Goal: Information Seeking & Learning: Learn about a topic

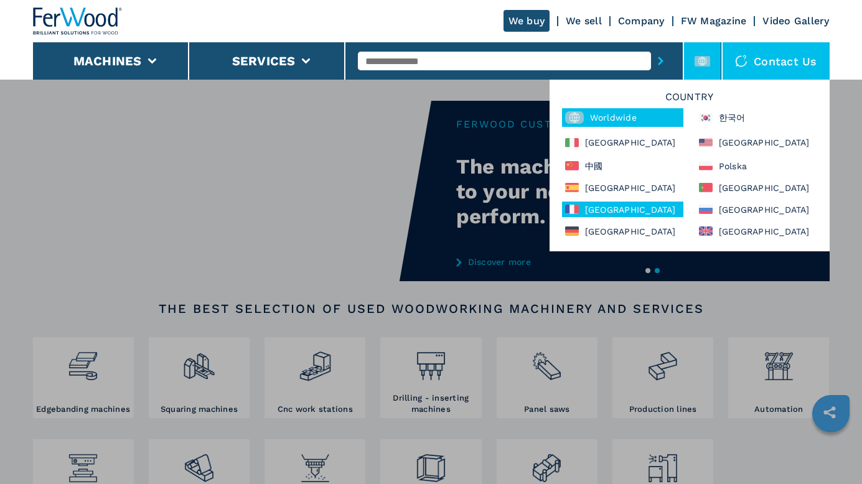
click at [578, 207] on icon at bounding box center [576, 209] width 5 height 9
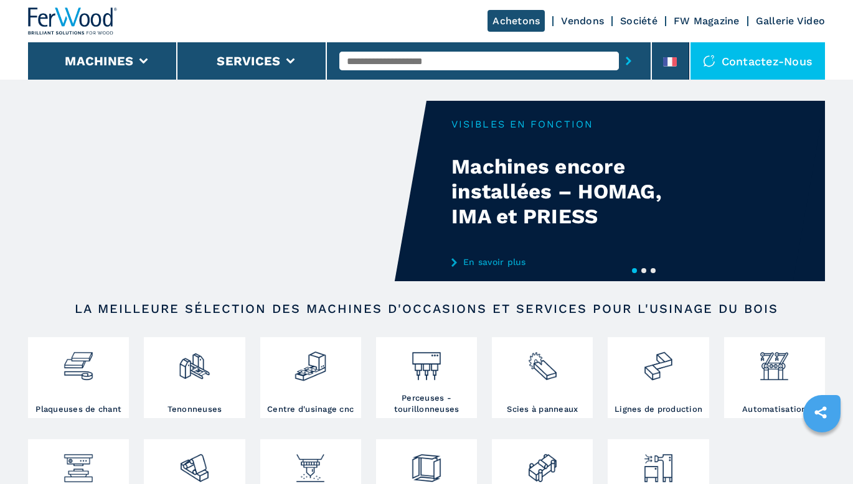
click at [451, 59] on input "text" at bounding box center [479, 61] width 280 height 19
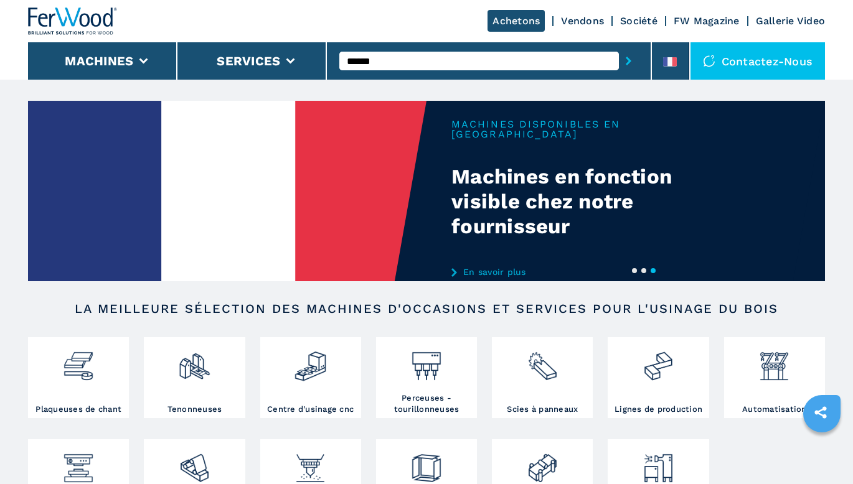
type input "******"
click at [631, 60] on button "submit-button" at bounding box center [628, 61] width 19 height 29
click at [629, 56] on button "submit-button" at bounding box center [628, 61] width 19 height 29
click at [626, 58] on icon "submit-button" at bounding box center [629, 61] width 6 height 9
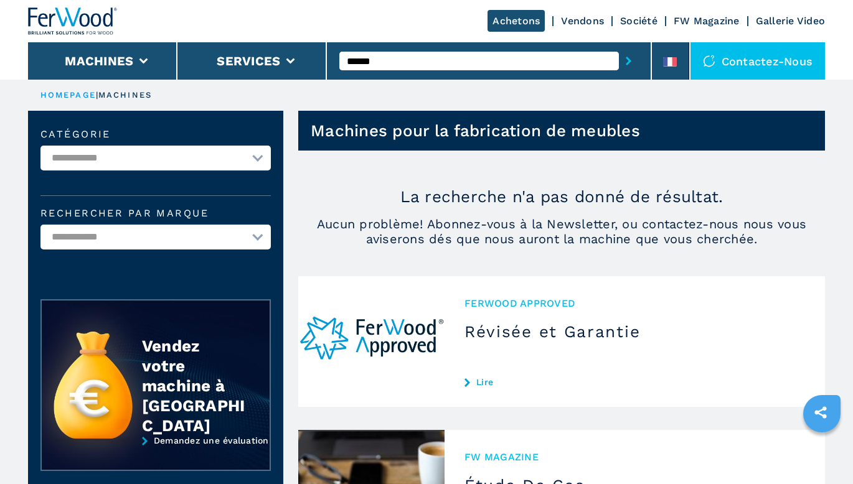
click at [402, 54] on input "******" at bounding box center [479, 61] width 280 height 19
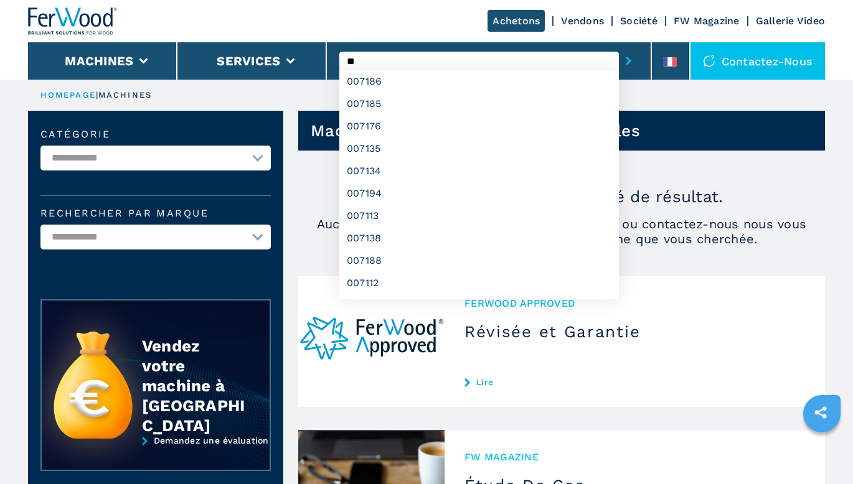
type input "*"
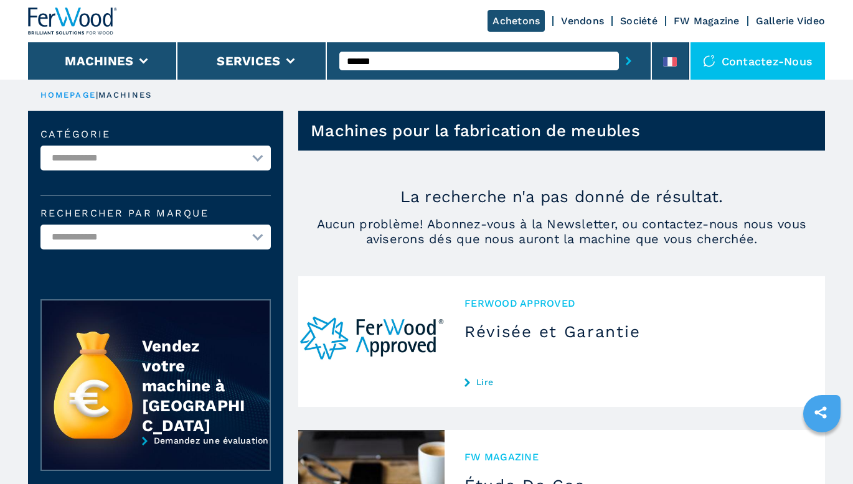
type input "******"
click at [629, 67] on button "submit-button" at bounding box center [628, 61] width 19 height 29
click at [629, 60] on icon "submit-button" at bounding box center [629, 61] width 6 height 9
click at [629, 59] on icon "submit-button" at bounding box center [629, 61] width 6 height 9
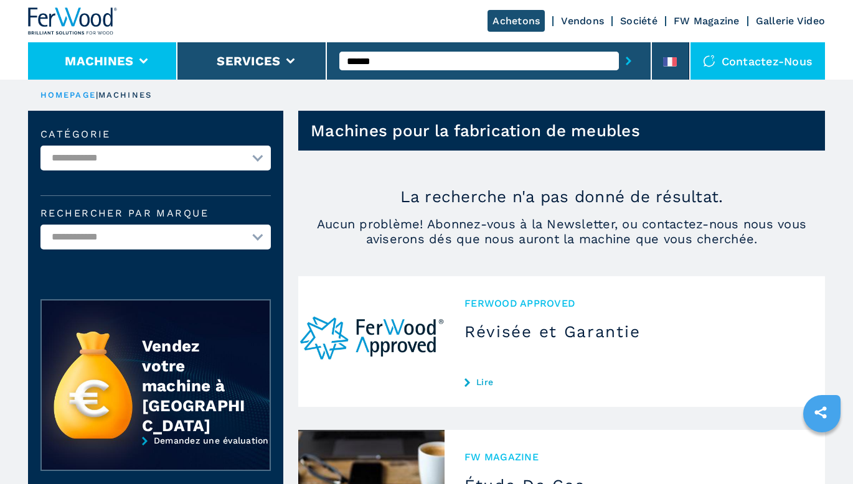
click at [121, 62] on button "Machines" at bounding box center [99, 61] width 68 height 15
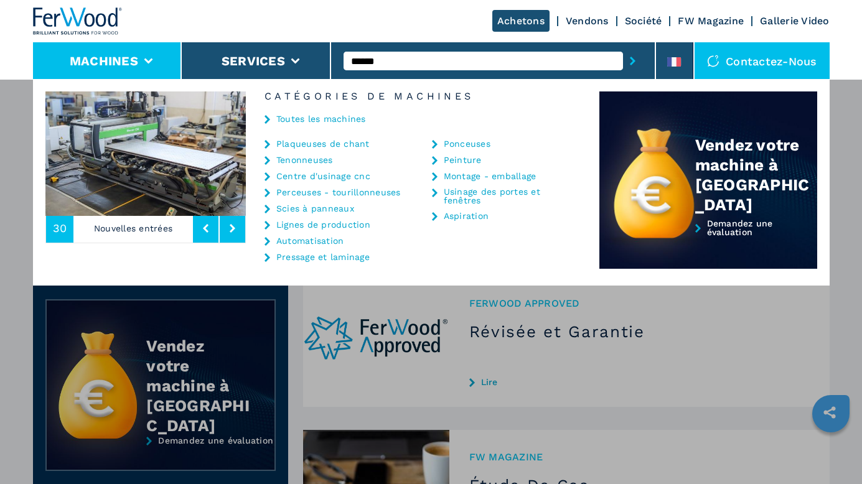
click at [326, 145] on link "Plaqueuses de chant" at bounding box center [322, 143] width 93 height 9
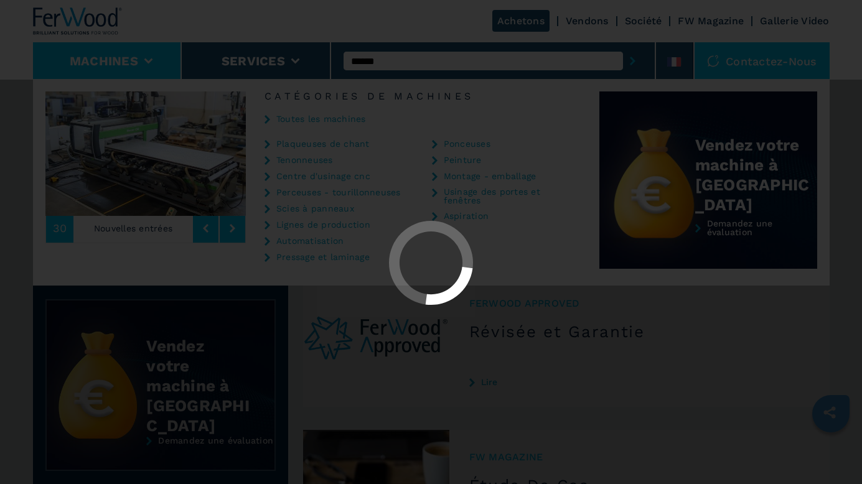
select select "**********"
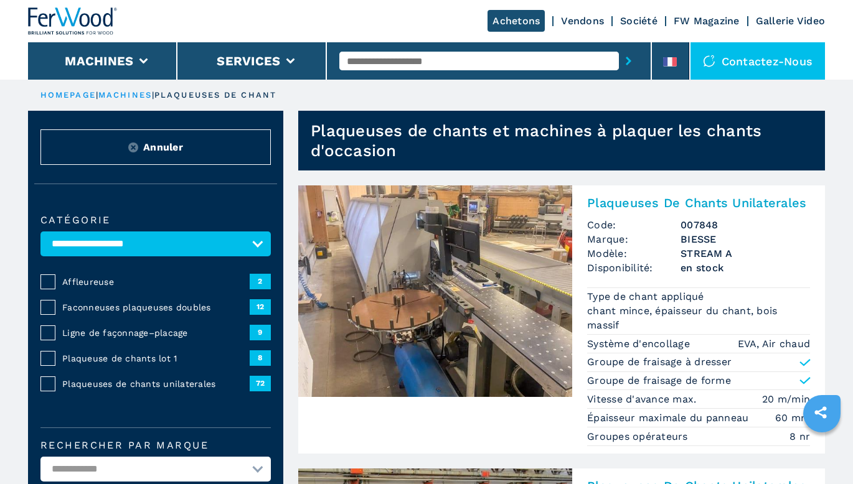
click at [141, 379] on span "Plaqueuses de chants unilaterales" at bounding box center [155, 384] width 187 height 12
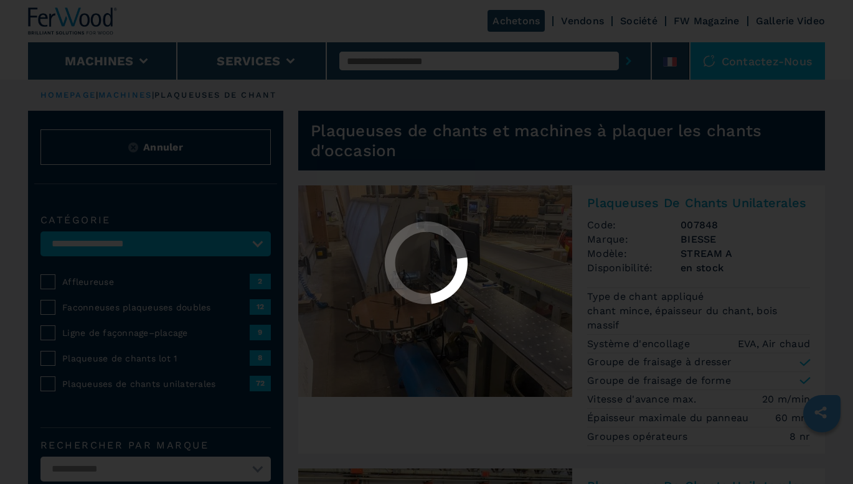
select select "**********"
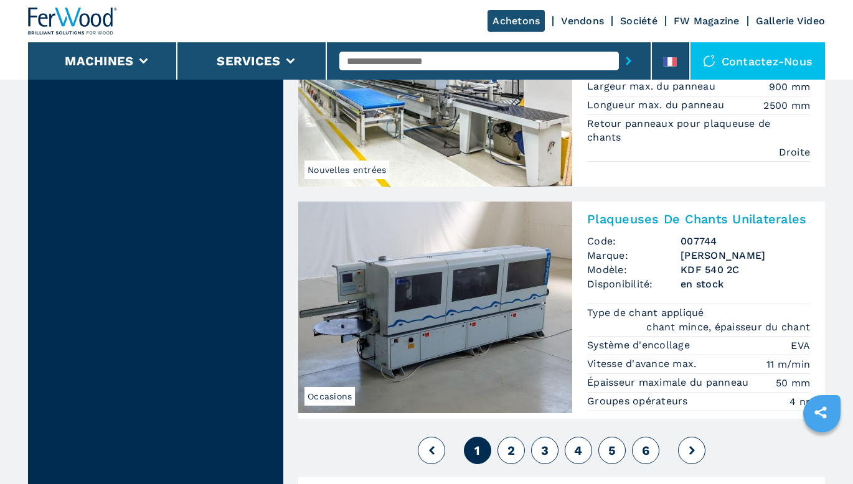
scroll to position [3175, 0]
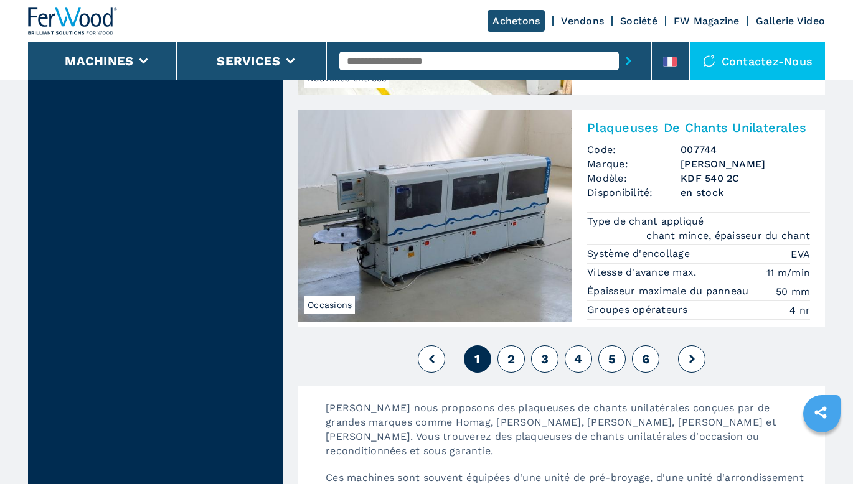
click at [502, 359] on button "2" at bounding box center [510, 359] width 27 height 27
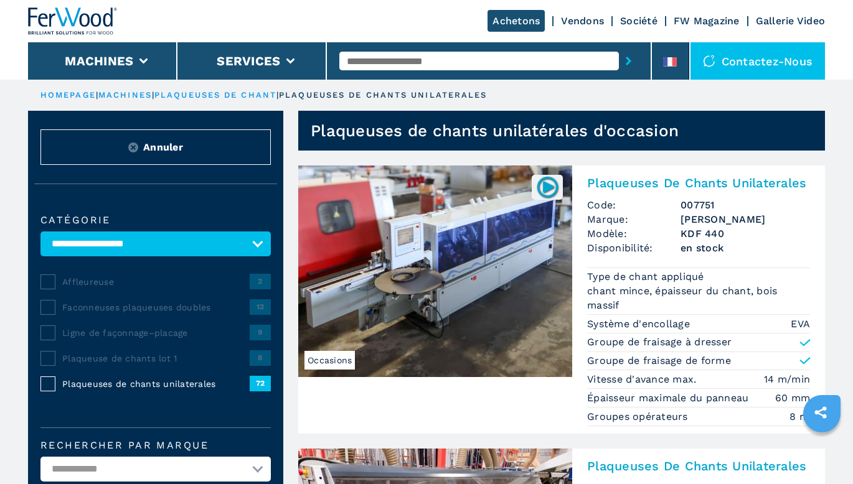
click at [529, 304] on img at bounding box center [435, 272] width 274 height 212
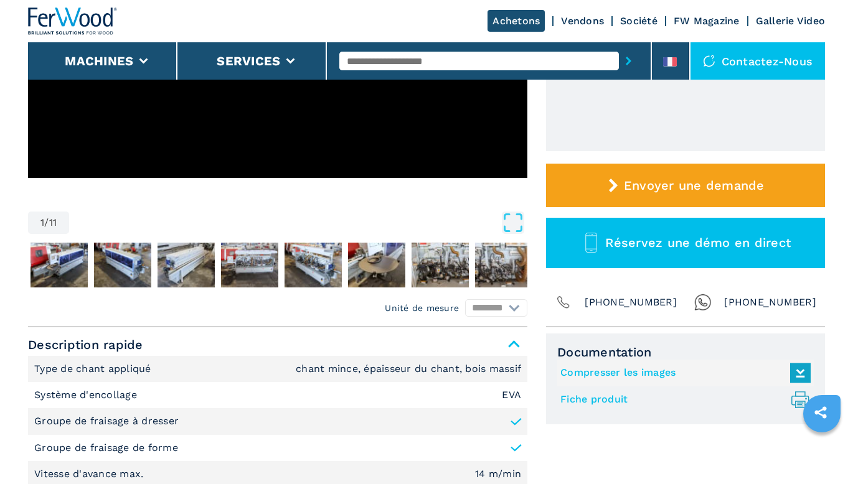
scroll to position [374, 0]
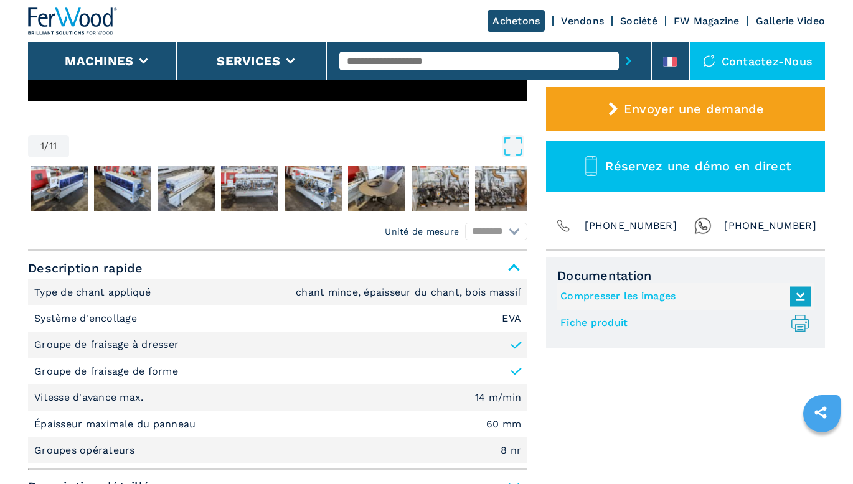
click at [595, 327] on link "Fiche produit .prefix__st0{stroke-linecap:round;stroke-linejoin:round}.prefix__…" at bounding box center [682, 323] width 244 height 21
click at [598, 292] on link "Compresser les images" at bounding box center [682, 296] width 244 height 21
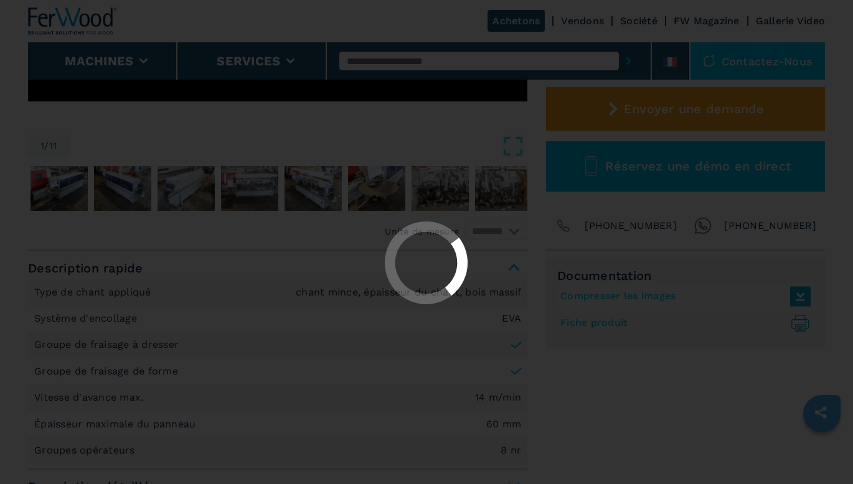
select select "**********"
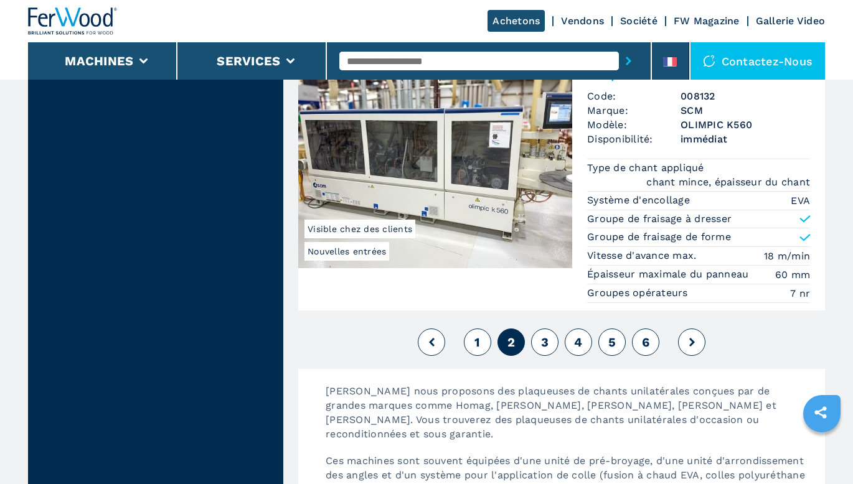
scroll to position [3300, 0]
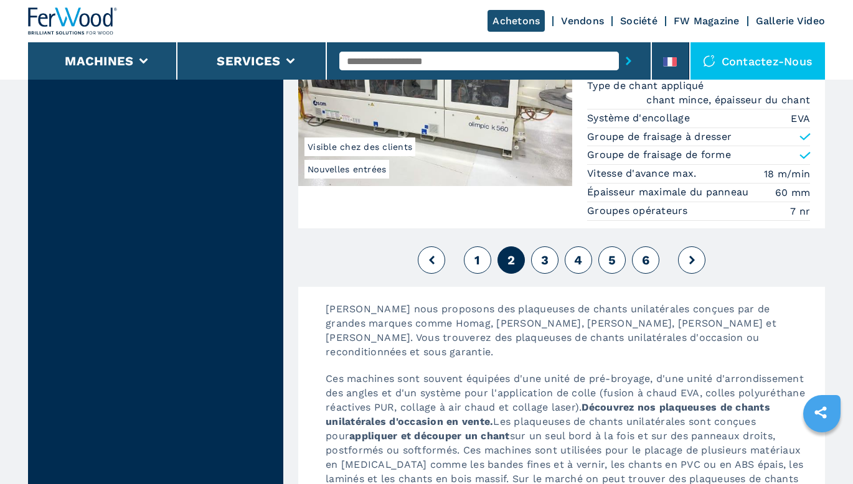
click at [547, 252] on button "3" at bounding box center [544, 260] width 27 height 27
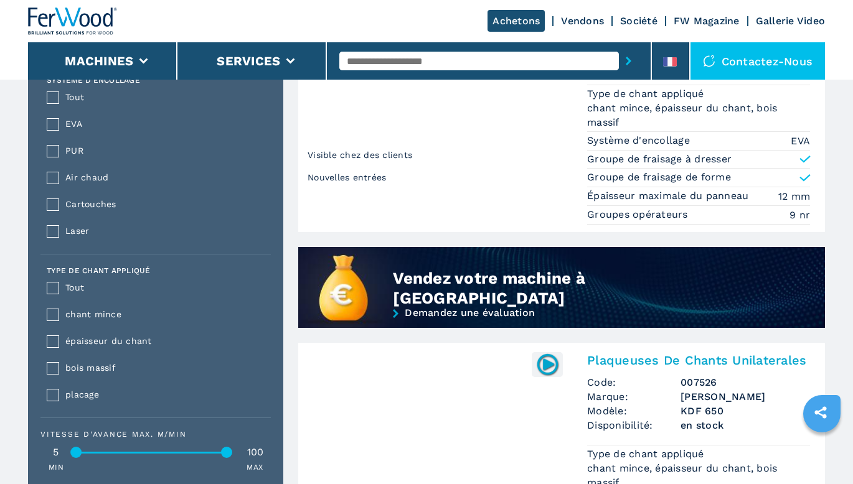
scroll to position [1121, 0]
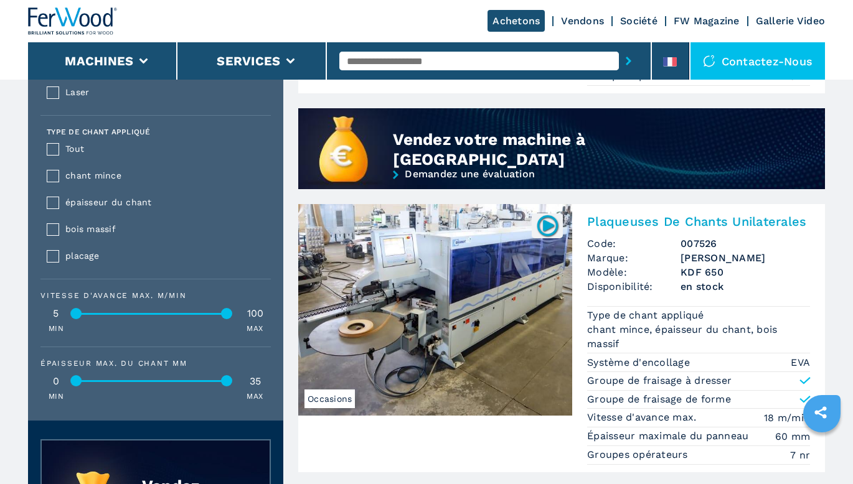
click at [526, 357] on img at bounding box center [435, 310] width 274 height 212
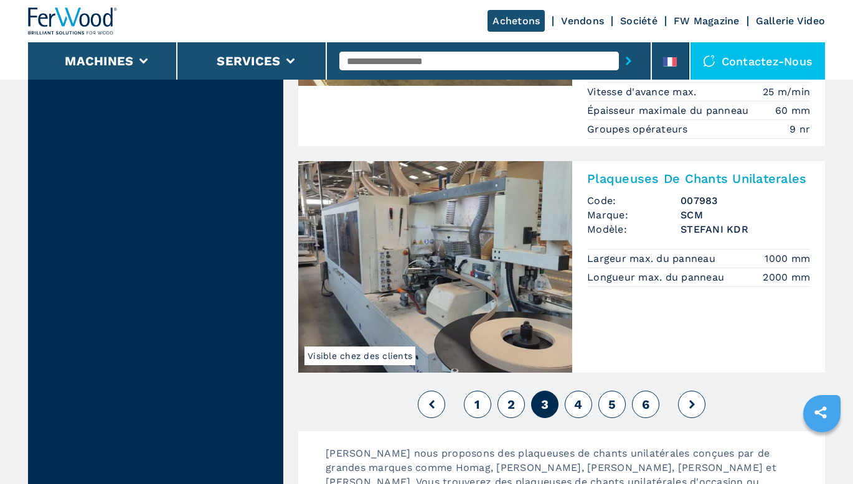
scroll to position [3362, 0]
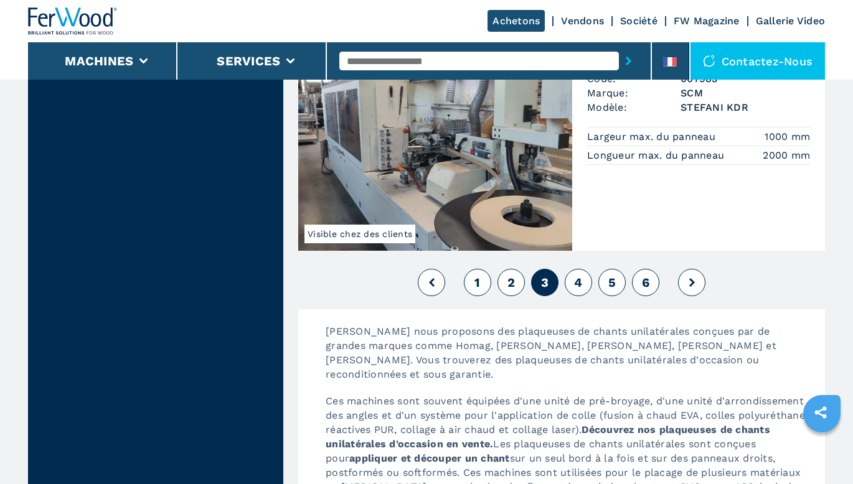
click at [573, 286] on button "4" at bounding box center [578, 282] width 27 height 27
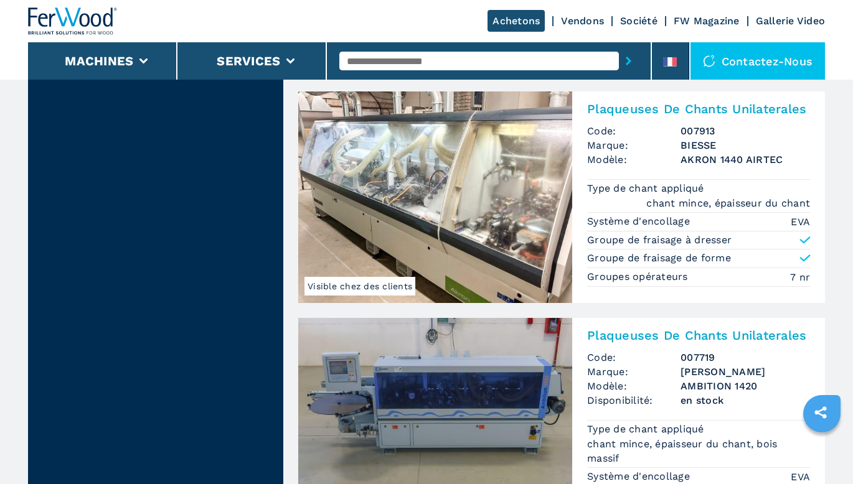
scroll to position [1805, 0]
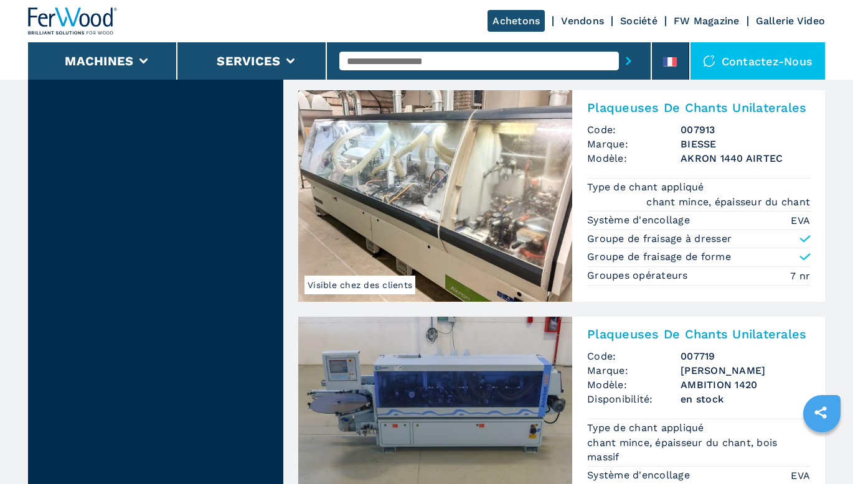
click at [552, 390] on img at bounding box center [435, 423] width 274 height 212
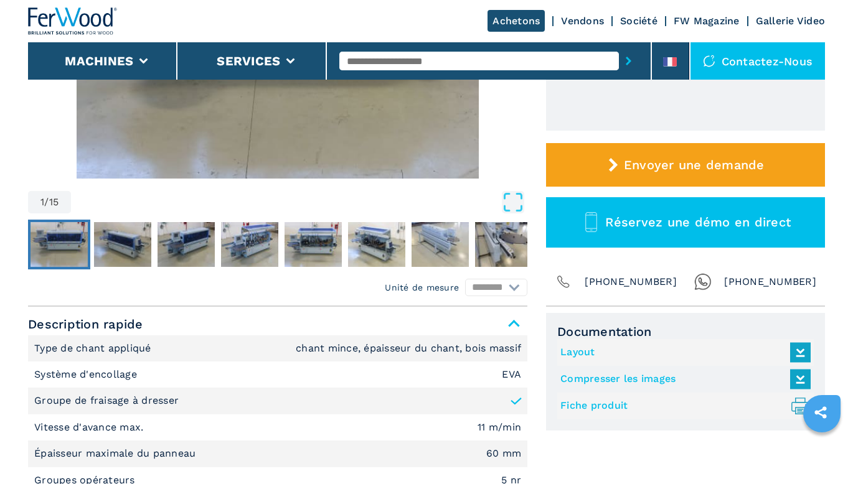
scroll to position [374, 0]
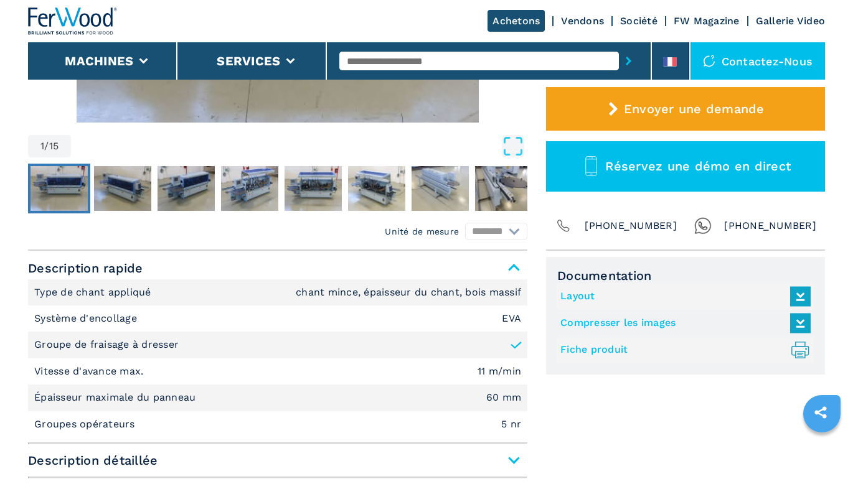
click at [579, 351] on link "Fiche produit .prefix__st0{stroke-linecap:round;stroke-linejoin:round}.prefix__…" at bounding box center [682, 350] width 244 height 21
click at [594, 322] on link "Compresser les images" at bounding box center [682, 323] width 244 height 21
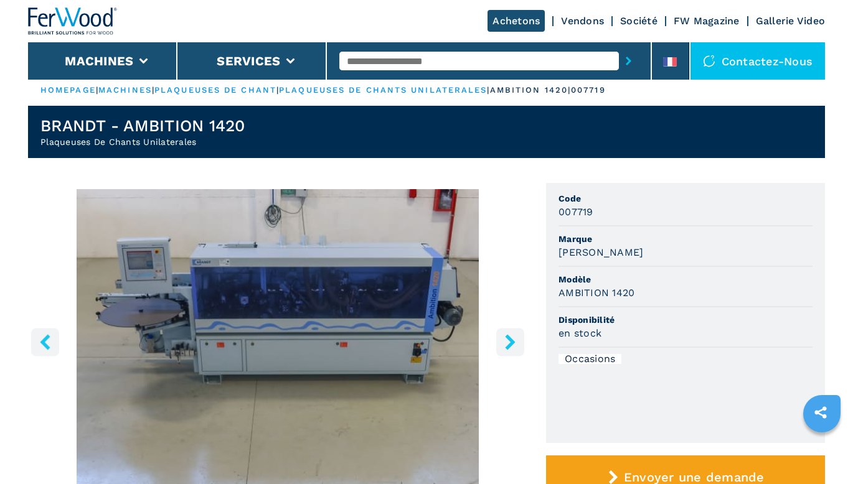
scroll to position [0, 0]
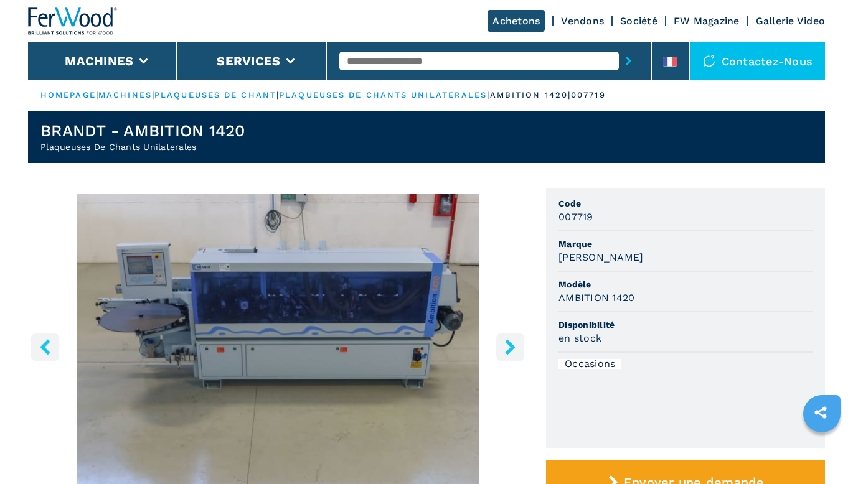
click at [455, 62] on input "text" at bounding box center [479, 61] width 280 height 19
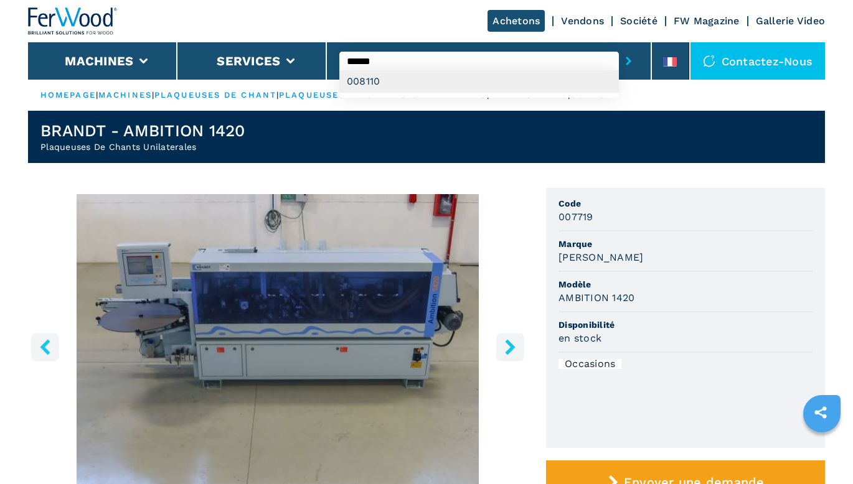
type input "******"
click at [451, 85] on div "008110" at bounding box center [479, 81] width 280 height 22
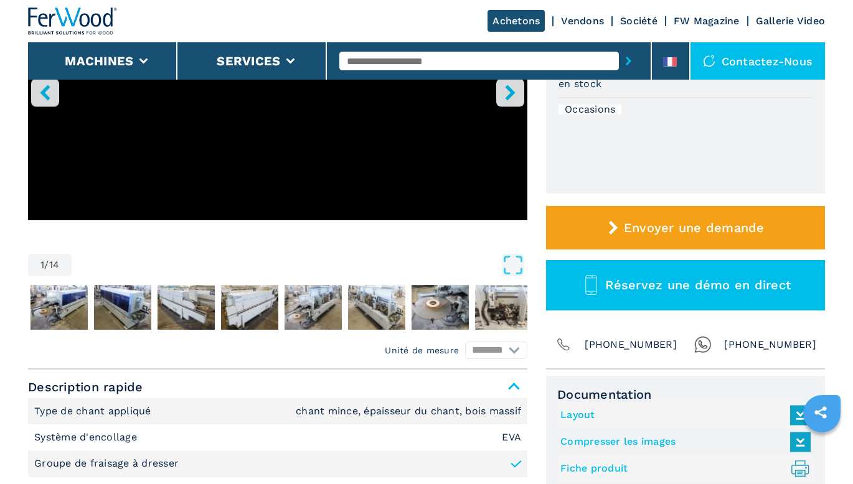
scroll to position [374, 0]
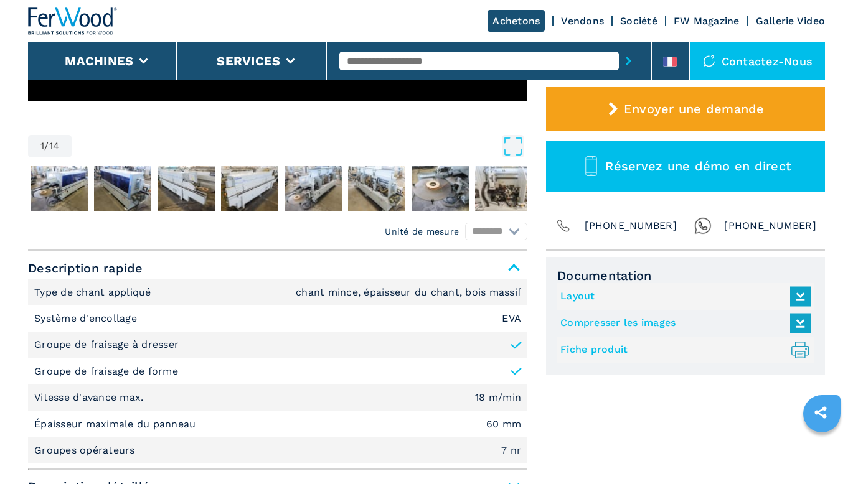
click at [594, 354] on link "Fiche produit .prefix__st0{stroke-linecap:round;stroke-linejoin:round}.prefix__…" at bounding box center [682, 350] width 244 height 21
click at [609, 321] on link "Compresser les images" at bounding box center [682, 323] width 244 height 21
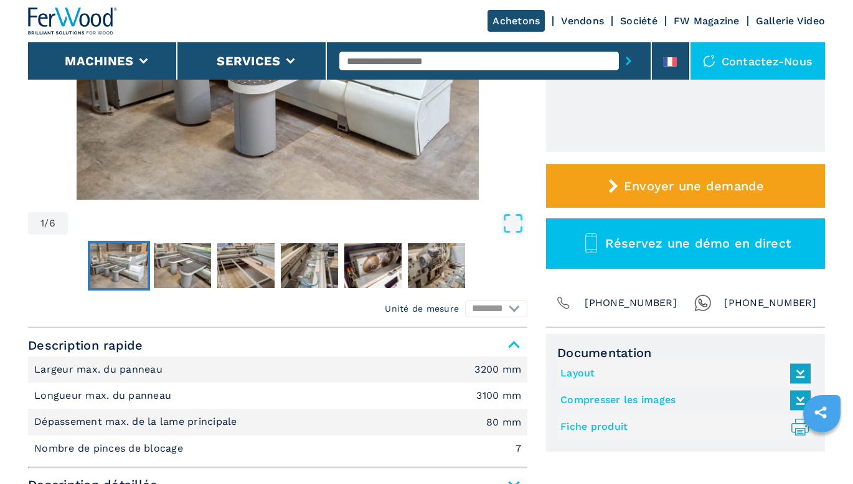
scroll to position [374, 0]
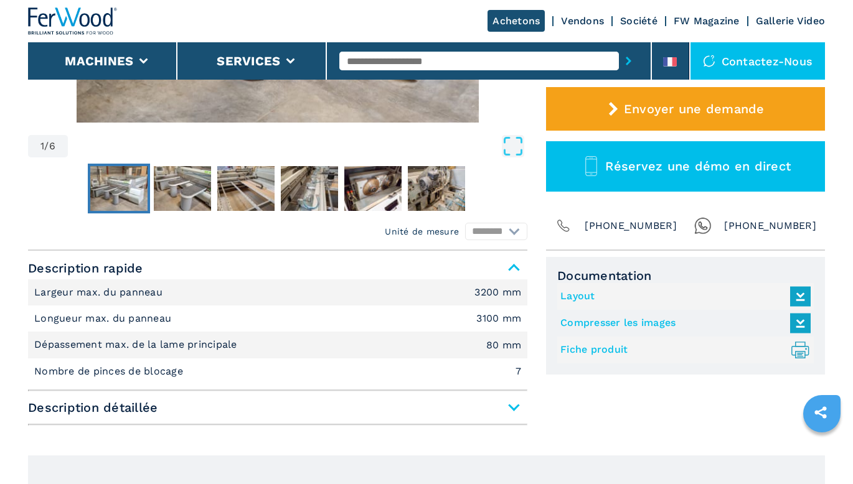
click at [603, 352] on link "Fiche produit .prefix__st0{stroke-linecap:round;stroke-linejoin:round}.prefix__…" at bounding box center [682, 350] width 244 height 21
click at [604, 317] on link "Compresser les images" at bounding box center [682, 323] width 244 height 21
click at [642, 422] on div "Documentation Layout Compresser les images Fiche produit .prefix__st0{stroke-li…" at bounding box center [685, 344] width 279 height 174
click at [451, 62] on input "text" at bounding box center [479, 61] width 280 height 19
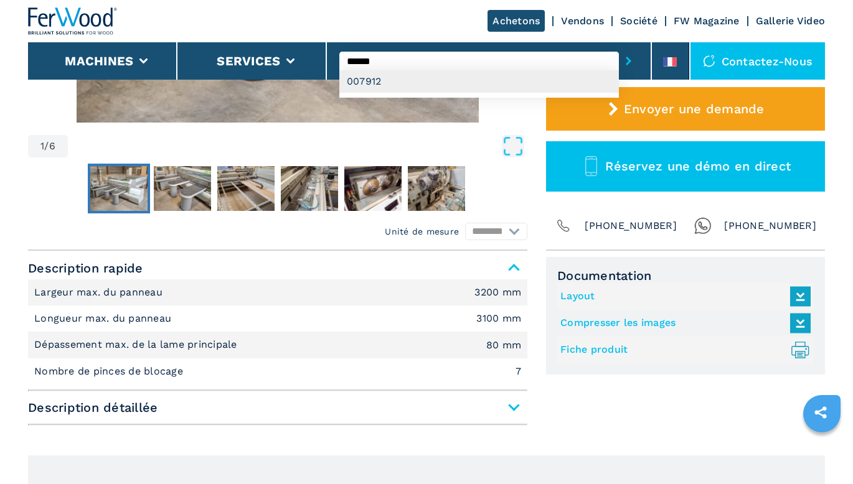
type input "******"
click at [410, 83] on div "007912" at bounding box center [479, 81] width 280 height 22
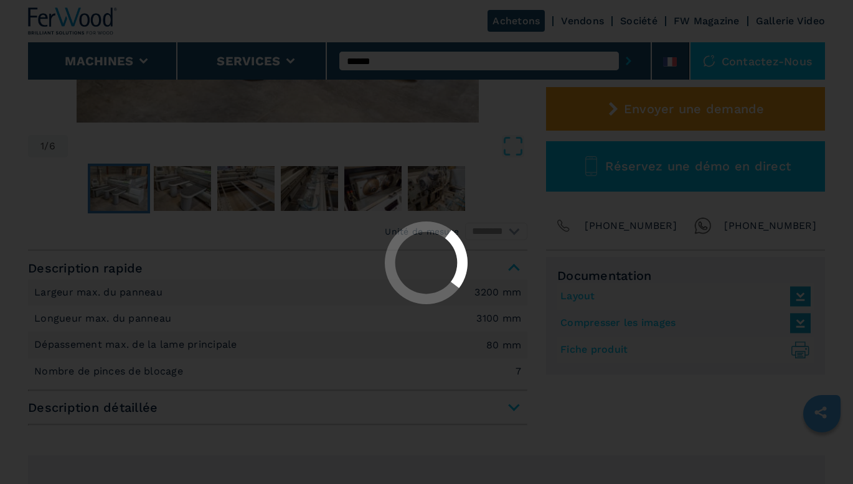
scroll to position [0, 0]
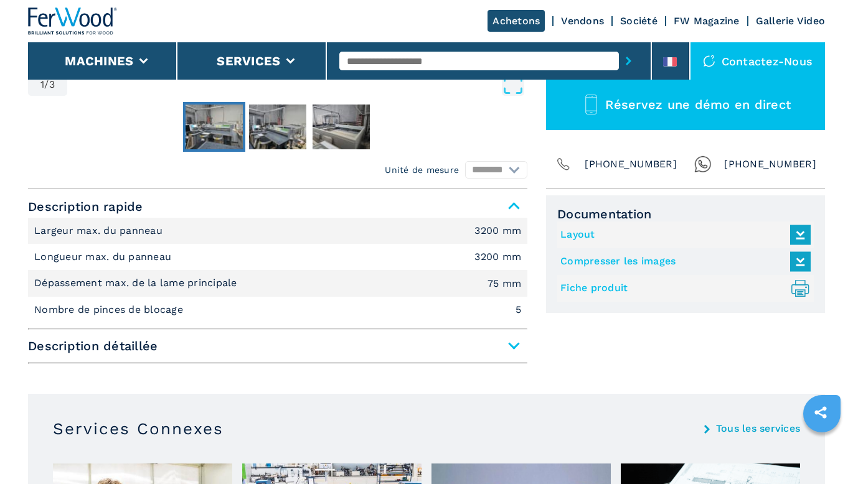
scroll to position [436, 0]
click at [574, 289] on link "Fiche produit .prefix__st0{stroke-linecap:round;stroke-linejoin:round}.prefix__…" at bounding box center [682, 288] width 244 height 21
click at [726, 357] on div "Documentation Layout Compresser les images Fiche produit .prefix__st0{stroke-li…" at bounding box center [685, 282] width 279 height 174
click at [645, 258] on link "Compresser les images" at bounding box center [682, 261] width 244 height 21
click at [732, 356] on div "Documentation Layout Compresser les images Fiche produit .prefix__st0{stroke-li…" at bounding box center [685, 282] width 279 height 174
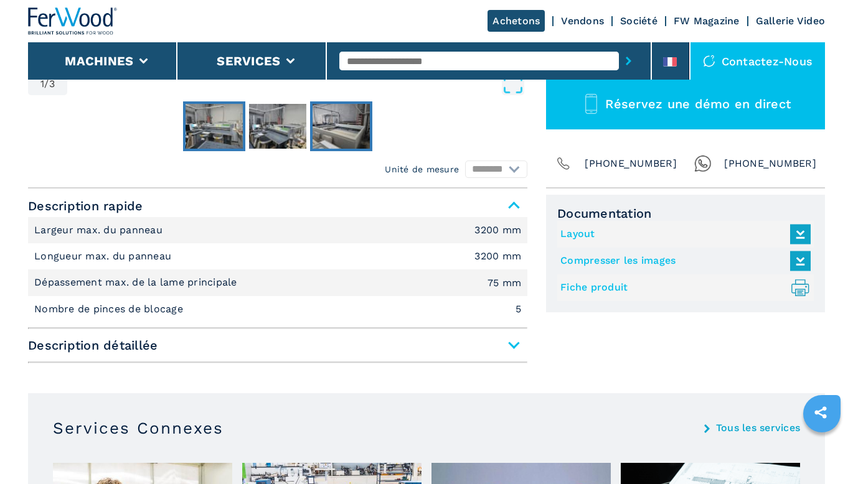
click at [320, 126] on img "Go to Slide 3" at bounding box center [341, 126] width 57 height 45
click at [284, 129] on img "Go to Slide 2" at bounding box center [277, 126] width 57 height 45
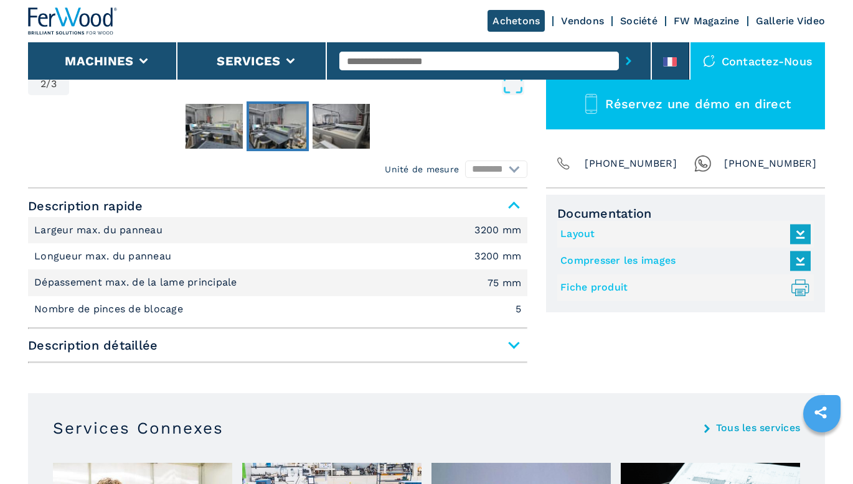
click at [284, 126] on img "Go to Slide 2" at bounding box center [277, 126] width 57 height 45
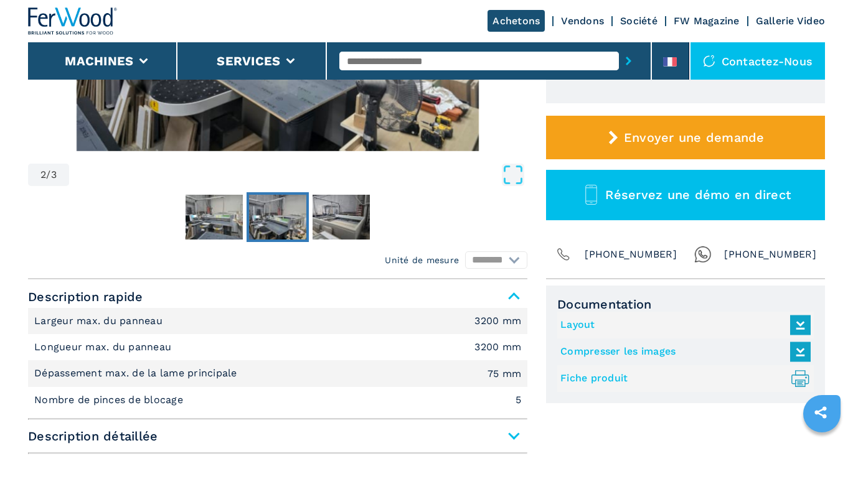
scroll to position [187, 0]
